Goal: Information Seeking & Learning: Learn about a topic

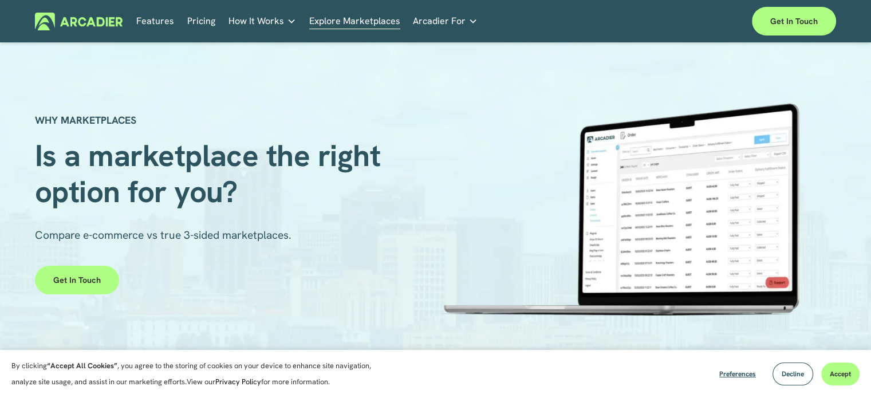
click at [201, 19] on link "Pricing" at bounding box center [201, 22] width 28 height 18
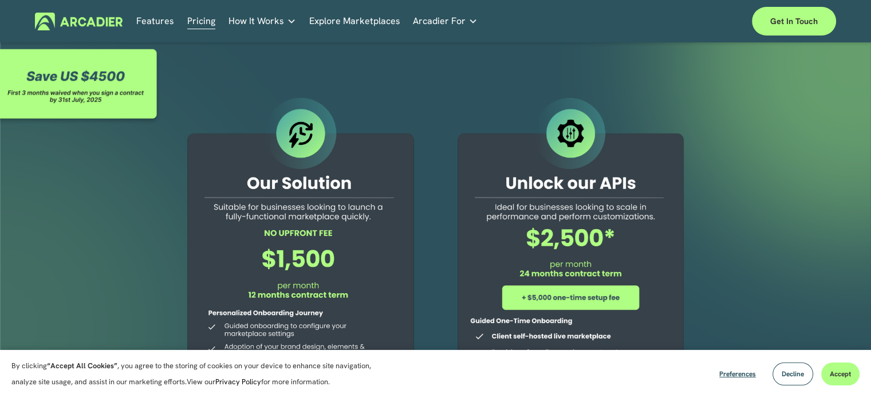
click at [0, 0] on p "No in-house development team? No problem. Use one of our partners." at bounding box center [0, 0] width 0 height 0
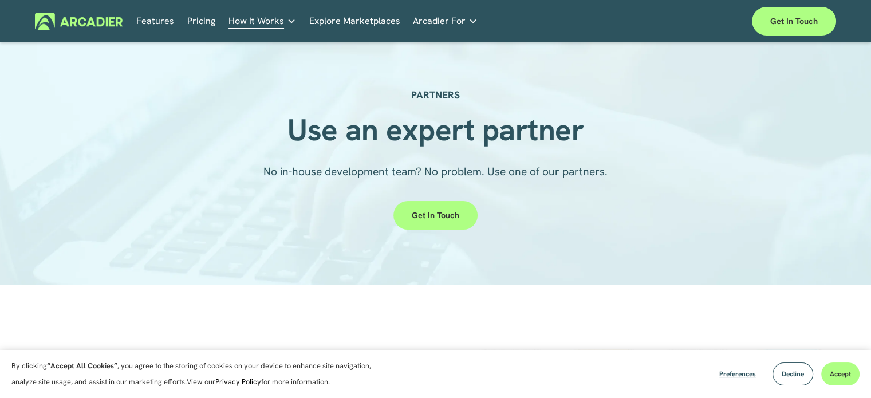
click at [0, 0] on p "Building the world’s most powerful enterprise digital marketplace." at bounding box center [0, 0] width 0 height 0
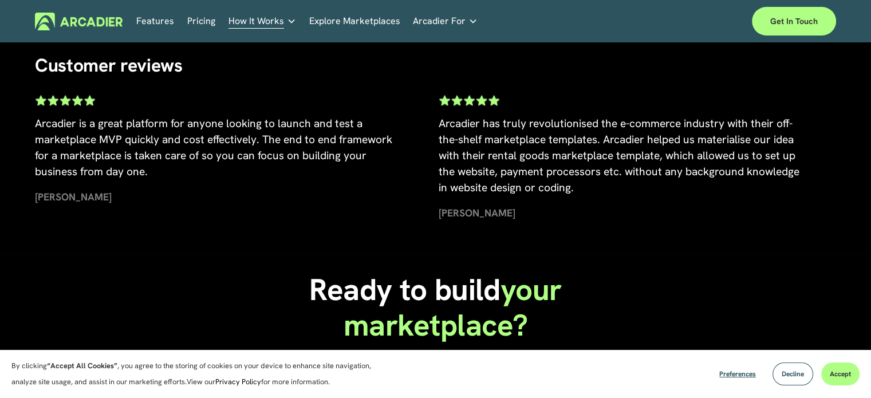
scroll to position [2004, 0]
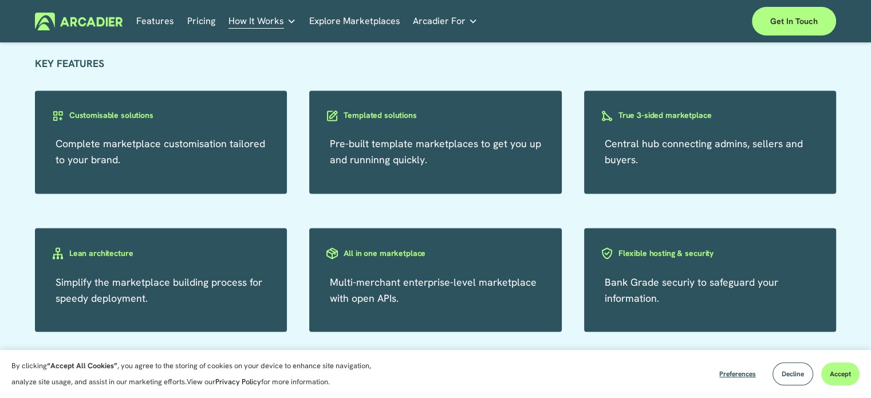
click at [204, 22] on link "Pricing" at bounding box center [201, 22] width 28 height 18
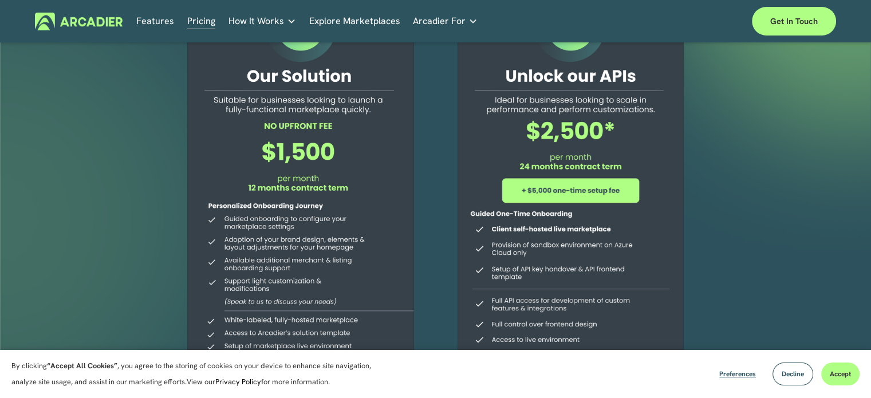
scroll to position [114, 0]
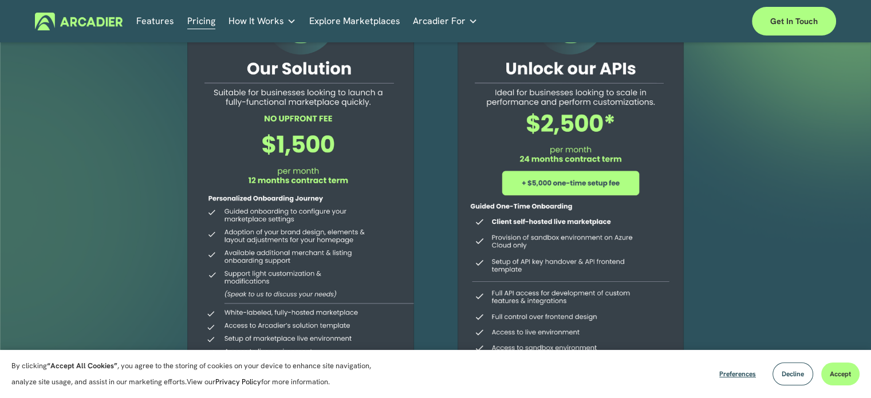
click at [784, 26] on link "Get in touch" at bounding box center [794, 21] width 84 height 29
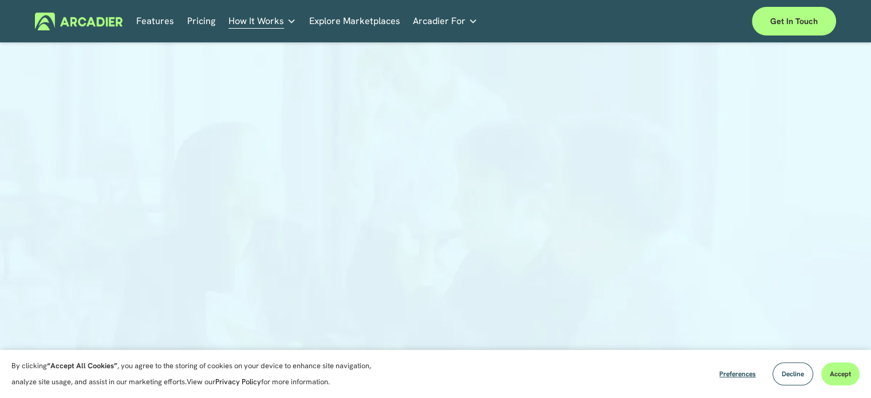
scroll to position [57, 0]
click at [203, 24] on link "Pricing" at bounding box center [201, 22] width 28 height 18
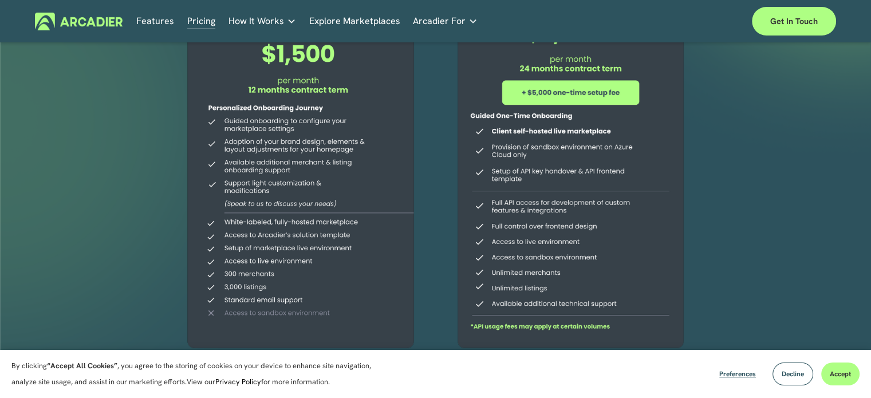
scroll to position [229, 0]
